Goal: Task Accomplishment & Management: Use online tool/utility

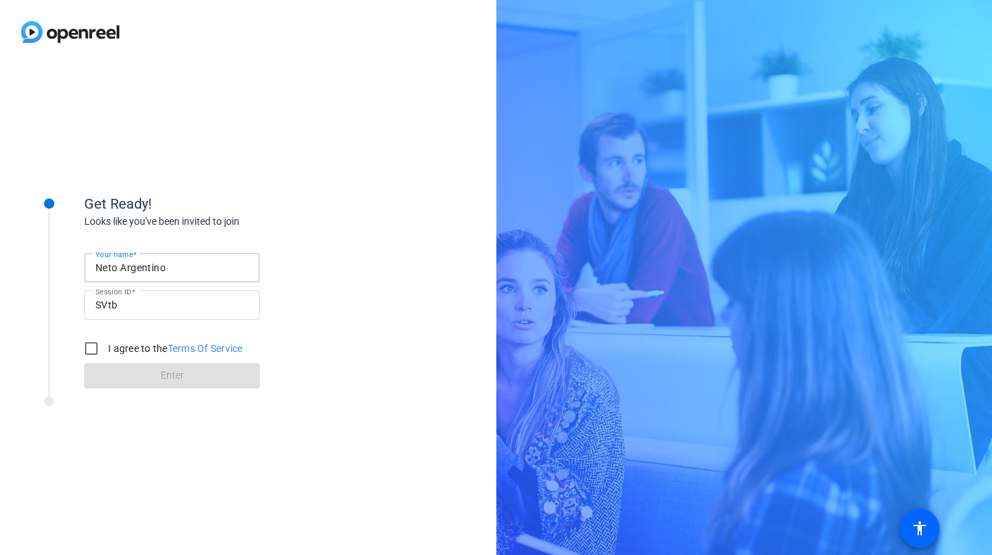
click at [219, 269] on input "Neto Argentino" at bounding box center [172, 267] width 153 height 17
type input "[PERSON_NAME]"
click at [273, 225] on div "Looks like you've been invited to join" at bounding box center [224, 221] width 281 height 15
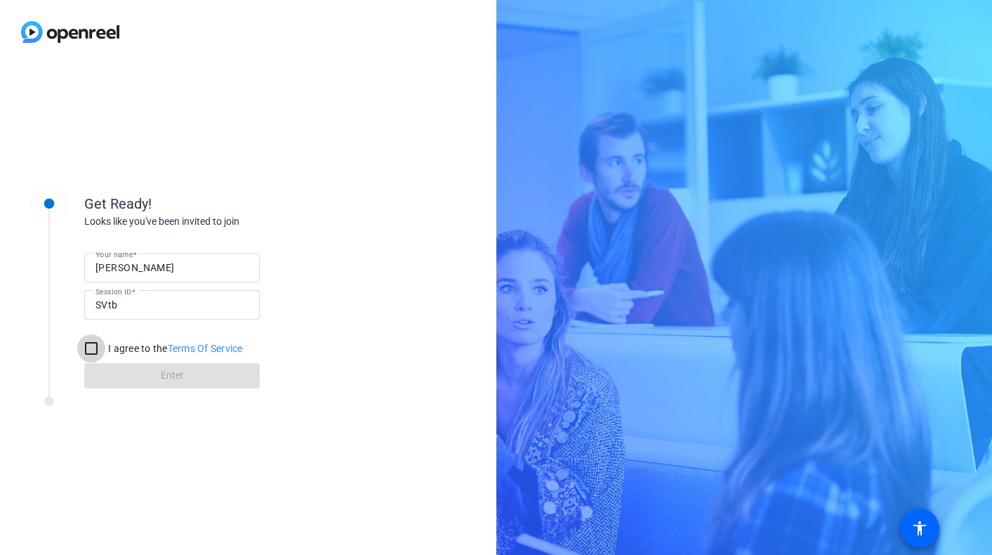
click at [98, 355] on input "I agree to the Terms Of Service" at bounding box center [91, 348] width 28 height 28
checkbox input "true"
click at [195, 380] on span at bounding box center [172, 376] width 176 height 34
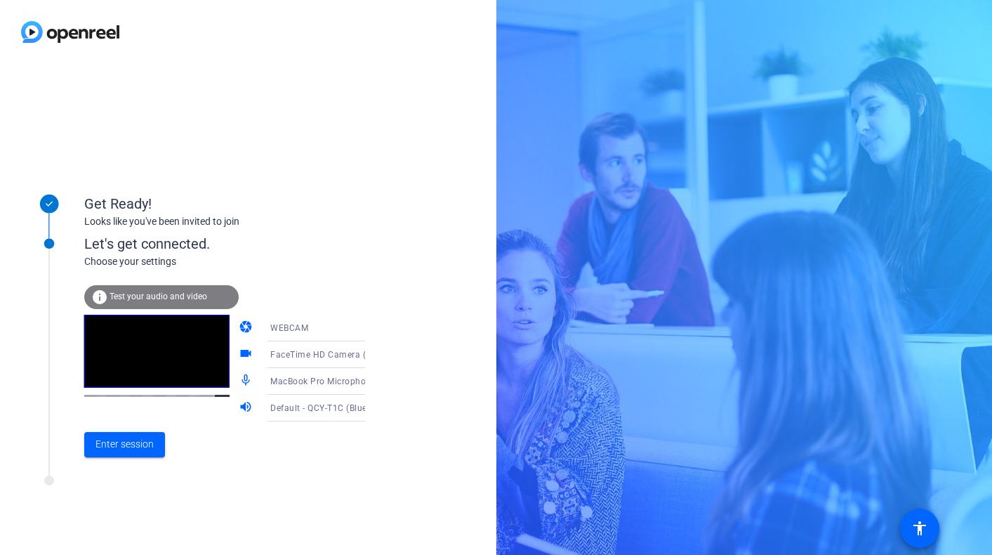
click at [180, 295] on span "Test your audio and video" at bounding box center [159, 296] width 98 height 10
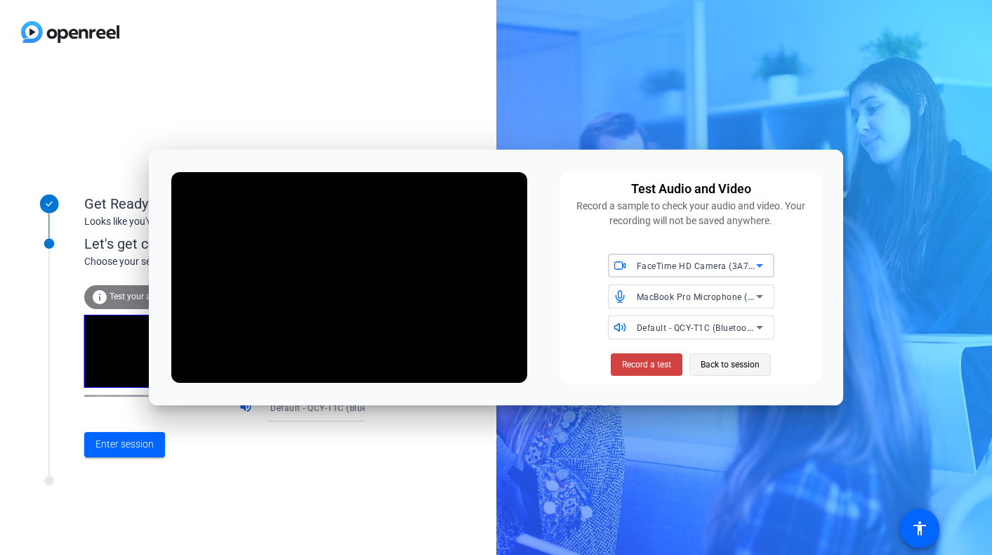
click at [732, 365] on span "Back to session" at bounding box center [730, 364] width 59 height 27
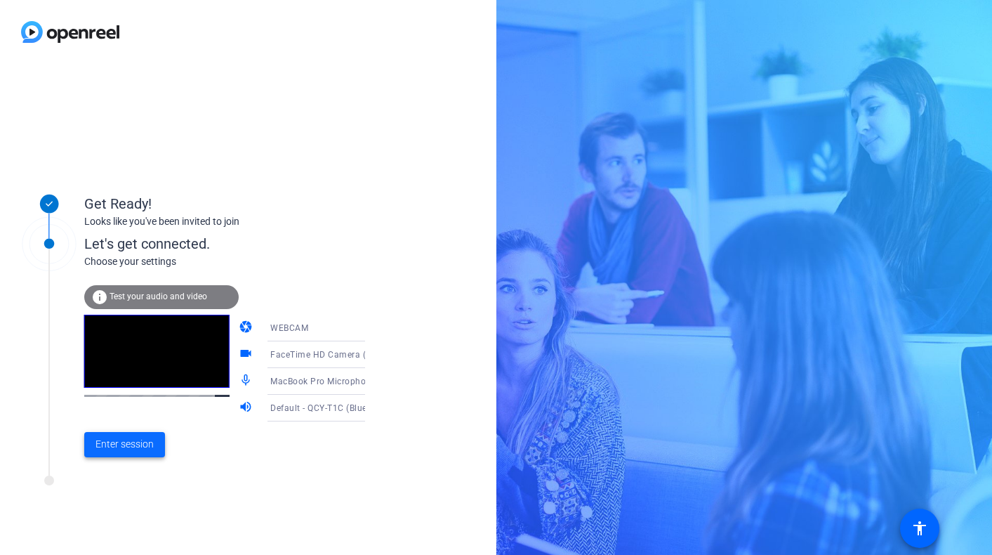
click at [127, 451] on span "Enter session" at bounding box center [125, 444] width 58 height 15
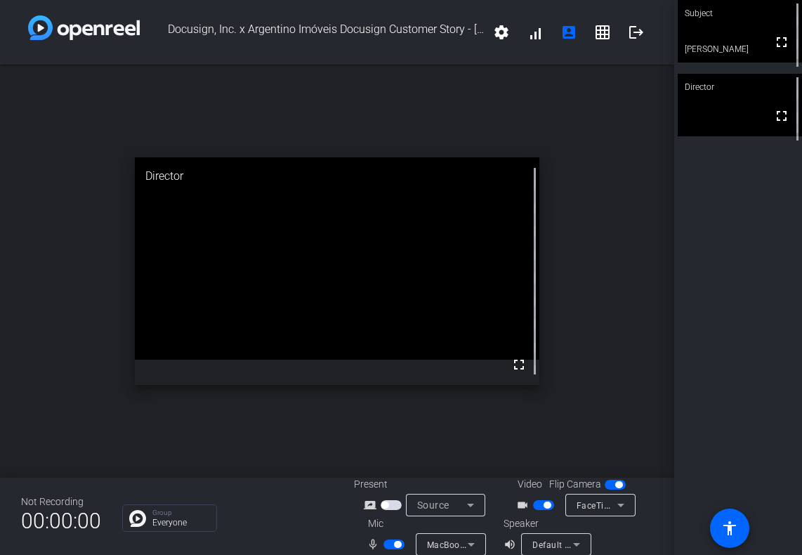
click at [469, 541] on icon at bounding box center [471, 544] width 17 height 17
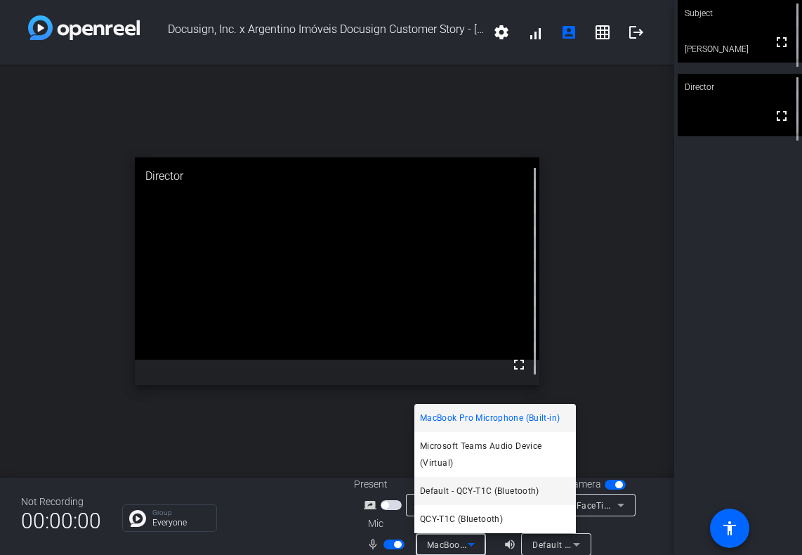
click at [453, 488] on span "Default - QCY-T1C (Bluetooth)" at bounding box center [479, 490] width 119 height 17
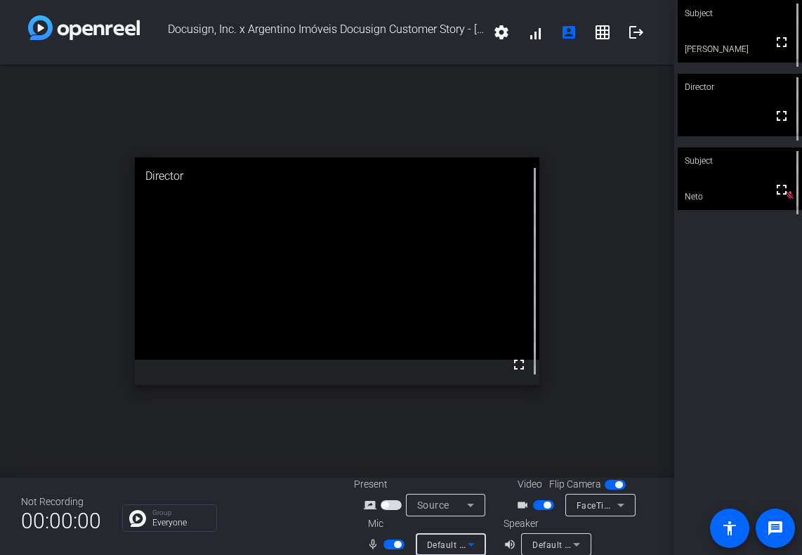
click at [398, 552] on div "mic_none" at bounding box center [391, 544] width 49 height 17
click at [396, 542] on span "button" at bounding box center [397, 544] width 7 height 7
click at [388, 546] on span "button" at bounding box center [387, 544] width 7 height 7
click at [390, 541] on span "button" at bounding box center [393, 544] width 21 height 10
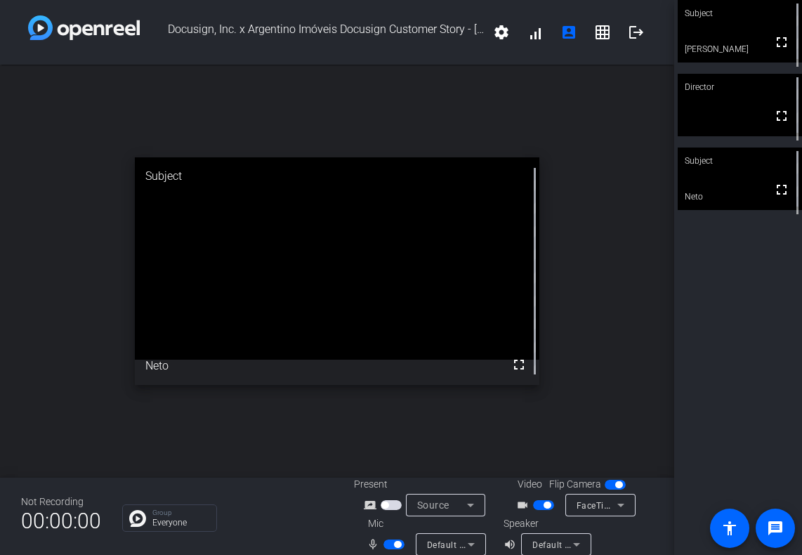
click at [390, 541] on span "button" at bounding box center [393, 544] width 21 height 10
click at [392, 543] on span "button" at bounding box center [393, 544] width 21 height 10
click at [402, 548] on button "button" at bounding box center [393, 544] width 21 height 10
click at [537, 511] on mat-slide-toggle at bounding box center [545, 504] width 24 height 15
click at [544, 506] on span "button" at bounding box center [547, 504] width 7 height 7
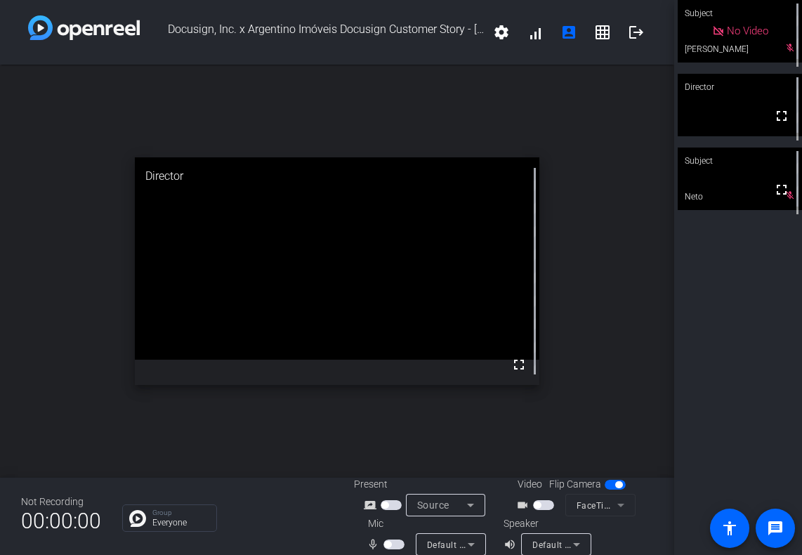
click at [400, 548] on span "button" at bounding box center [393, 544] width 21 height 10
click at [549, 508] on span "button" at bounding box center [543, 505] width 21 height 10
click at [397, 546] on span "button" at bounding box center [397, 544] width 7 height 7
click at [392, 544] on span "button" at bounding box center [393, 544] width 21 height 10
click at [395, 543] on span "button" at bounding box center [397, 544] width 7 height 7
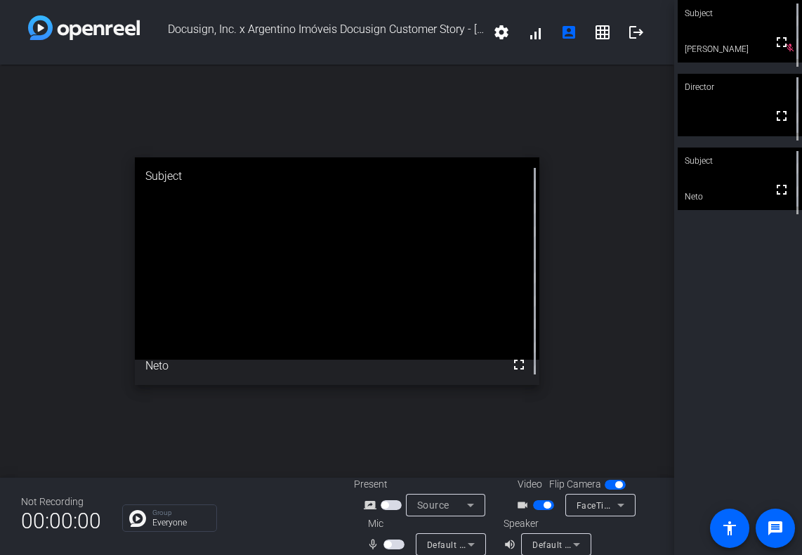
click at [395, 543] on span "button" at bounding box center [393, 544] width 21 height 10
